Goal: Task Accomplishment & Management: Manage account settings

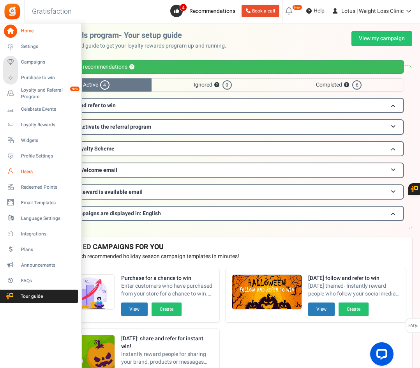
click at [31, 172] on span "Users" at bounding box center [48, 171] width 55 height 7
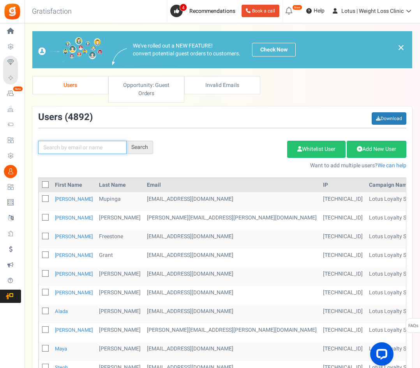
click at [62, 150] on input "text" at bounding box center [82, 147] width 89 height 13
paste input "[PERSON_NAME][EMAIL_ADDRESS][PERSON_NAME][DOMAIN_NAME]"
type input "[PERSON_NAME][EMAIL_ADDRESS][PERSON_NAME][DOMAIN_NAME]"
click at [128, 152] on div "Search" at bounding box center [140, 147] width 27 height 13
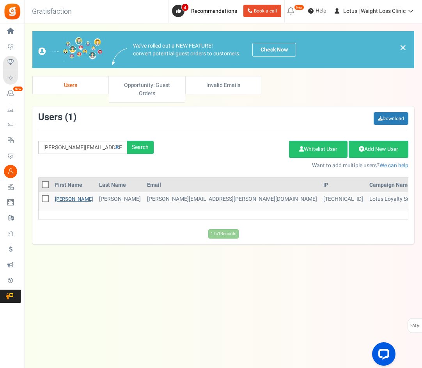
click at [62, 200] on link "[PERSON_NAME]" at bounding box center [74, 198] width 38 height 7
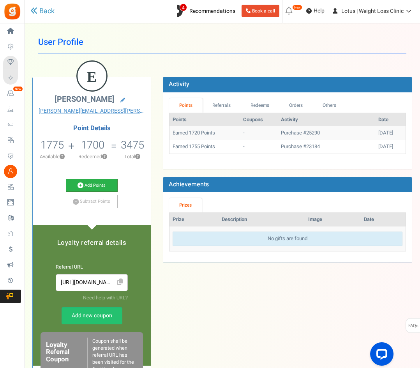
click at [92, 182] on link "Add Points" at bounding box center [92, 185] width 52 height 13
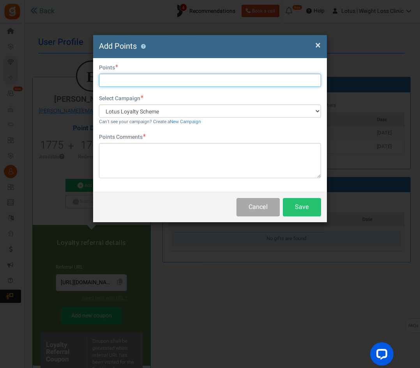
click at [124, 80] on input "text" at bounding box center [210, 80] width 222 height 13
type input "1700"
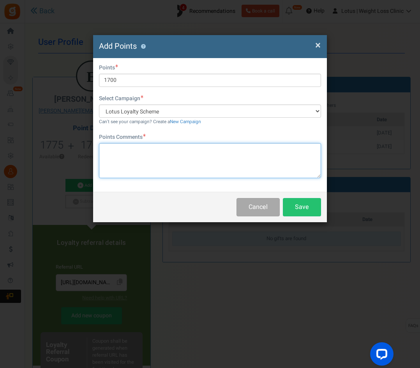
click at [111, 154] on textarea at bounding box center [210, 160] width 222 height 35
type textarea "Returned points due to refund"
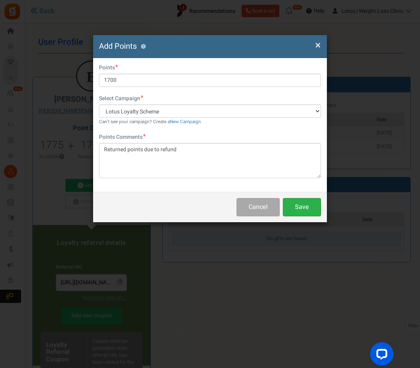
click at [302, 205] on button "Save" at bounding box center [302, 207] width 38 height 18
